Goal: Transaction & Acquisition: Obtain resource

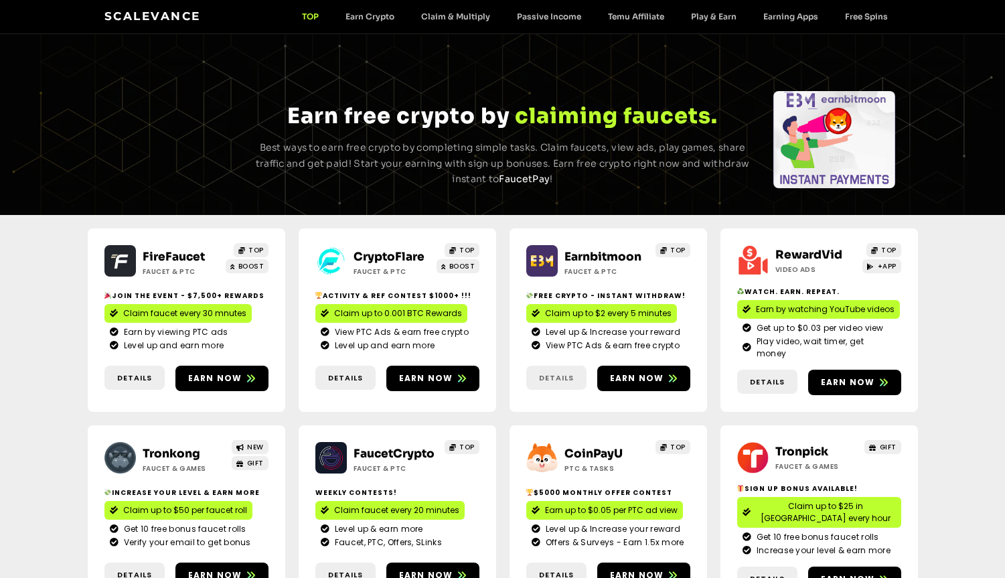
click at [556, 372] on span "Details" at bounding box center [556, 377] width 35 height 11
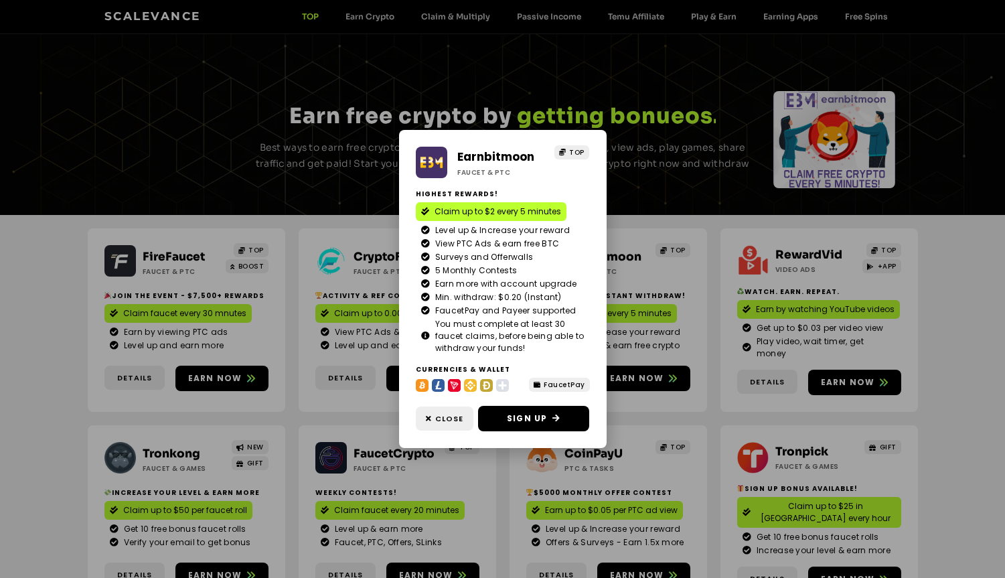
scroll to position [296, 0]
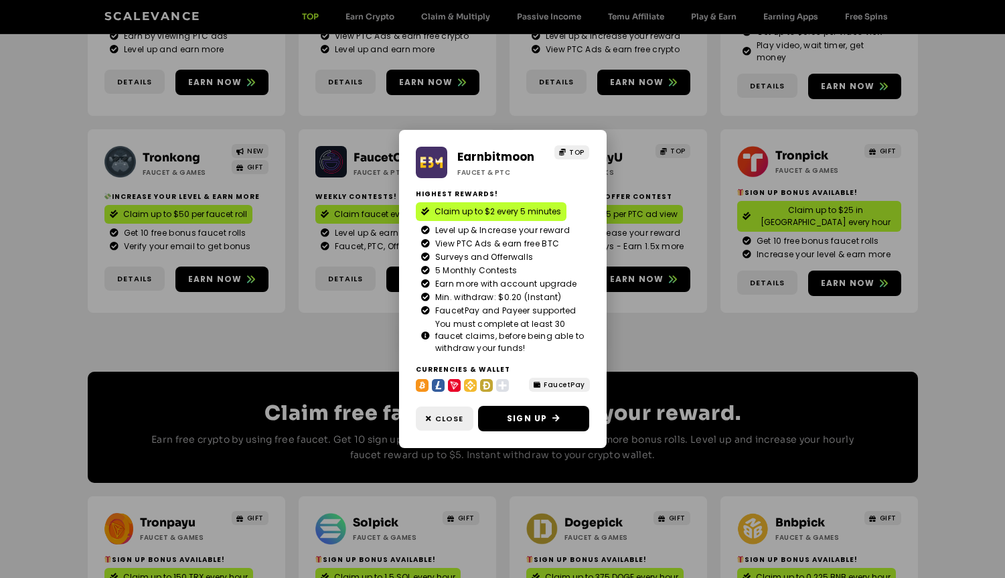
click at [604, 571] on div "Earnbitmoon Faucet & PTC TOP Highest Rewards! Claim up to $2 every 5 minutes Le…" at bounding box center [502, 289] width 1005 height 578
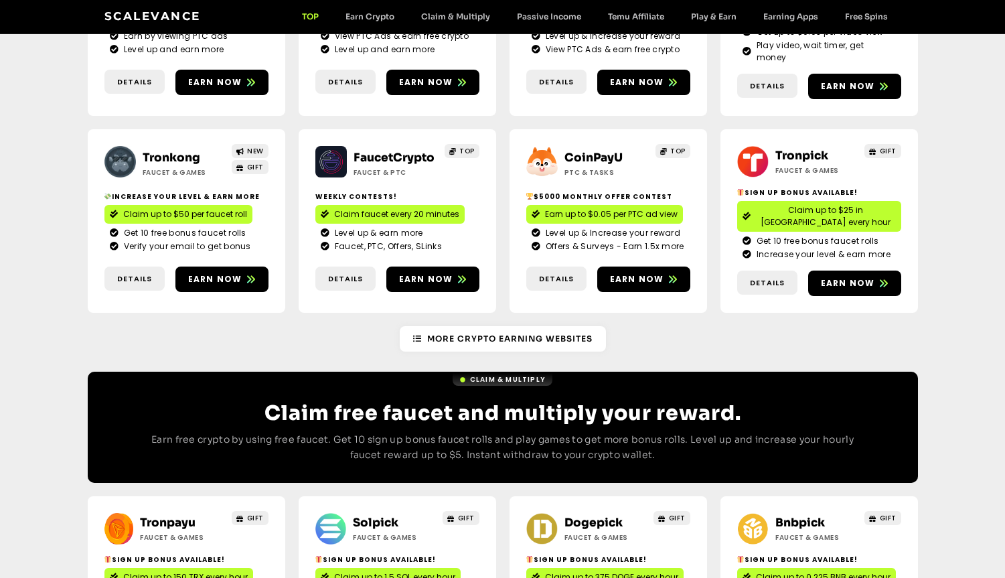
click at [817, 31] on div "Scalevance TOP Earn Crypto Claim & Multiply Passive Income Temu Affiliate Play …" at bounding box center [503, 16] width 830 height 33
click at [815, 204] on span "Claim up to $25 in [GEOGRAPHIC_DATA] every hour" at bounding box center [826, 216] width 140 height 24
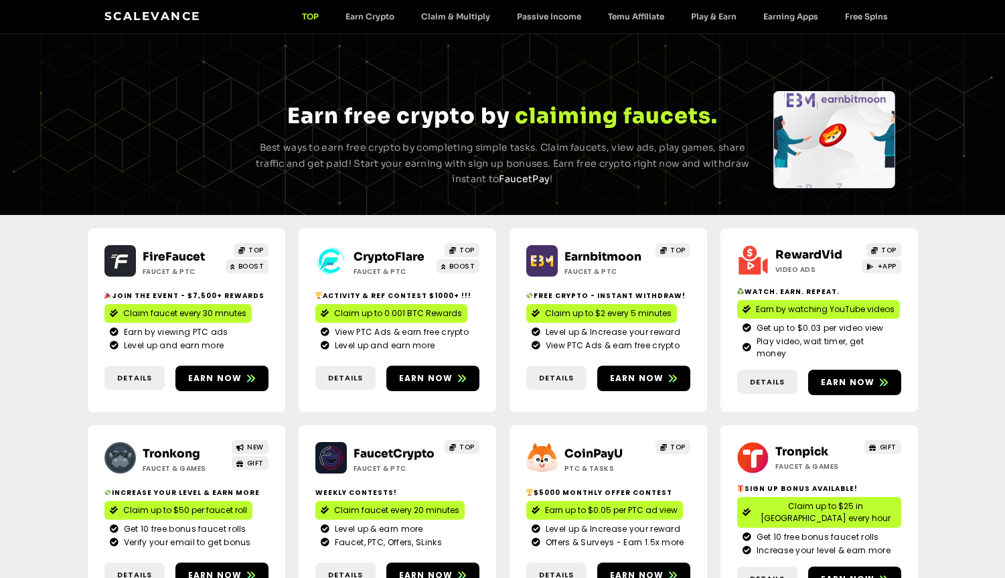
click at [382, 341] on span "Level up and earn more" at bounding box center [383, 345] width 104 height 12
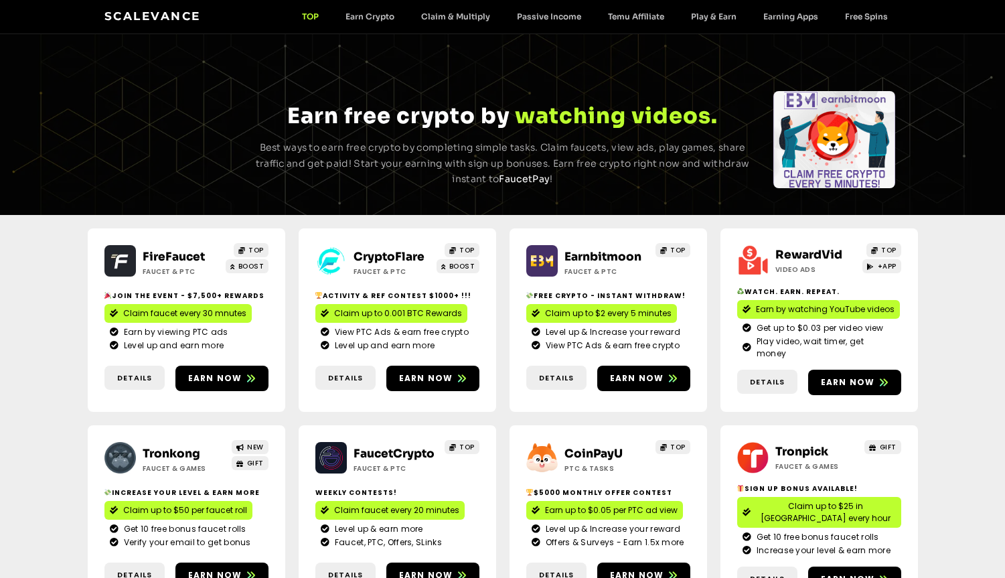
scroll to position [817, 0]
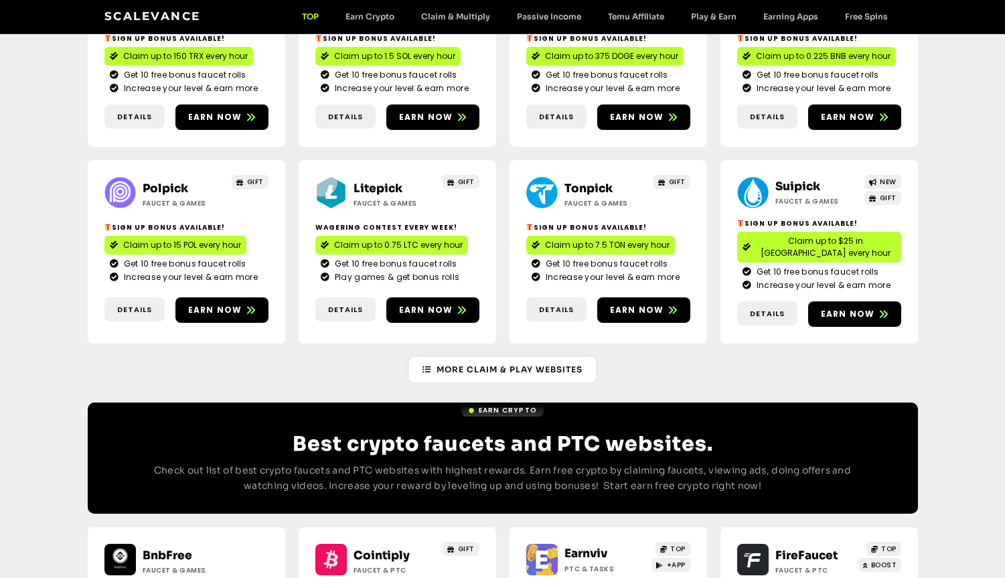
click at [386, 31] on div "Scalevance TOP Earn Crypto Claim & Multiply Passive Income Temu Affiliate Play …" at bounding box center [503, 16] width 830 height 33
click at [396, 239] on span "Claim up to 0.75 LTC every hour" at bounding box center [398, 245] width 129 height 12
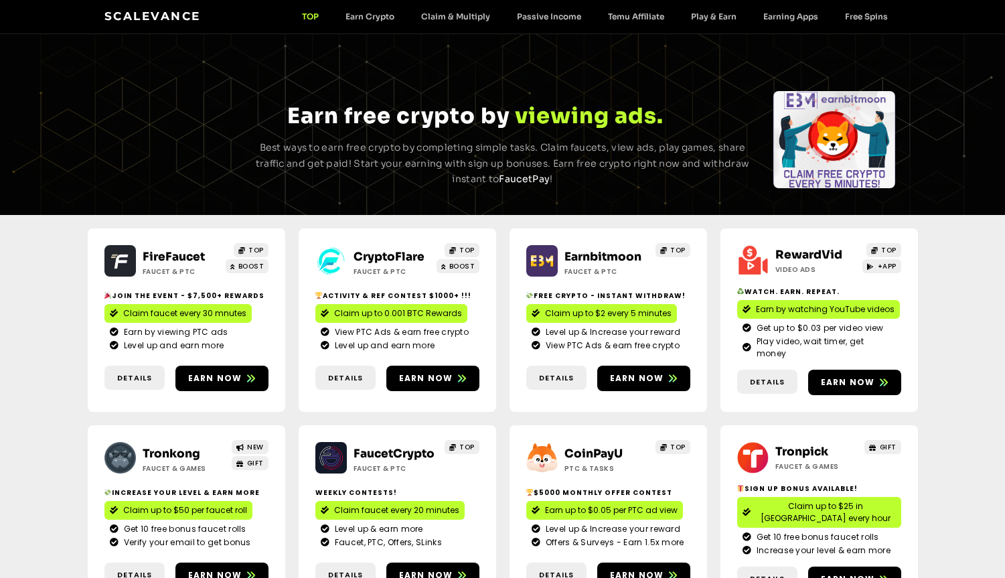
scroll to position [1232, 0]
